Goal: Find specific page/section

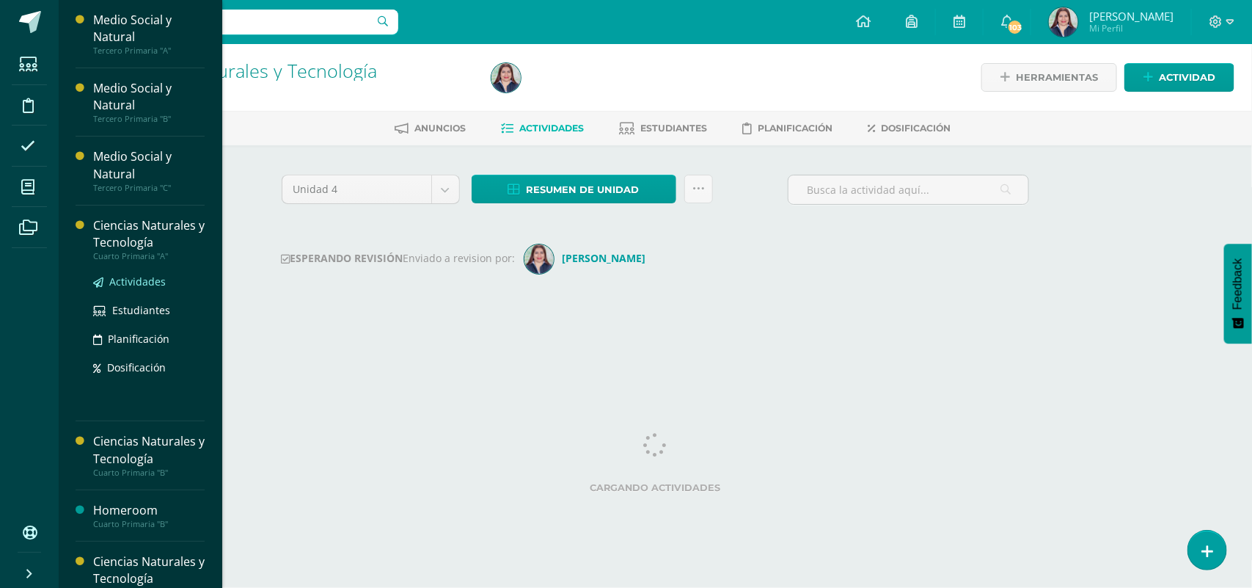
click at [136, 284] on span "Actividades" at bounding box center [137, 281] width 56 height 14
